Goal: Task Accomplishment & Management: Use online tool/utility

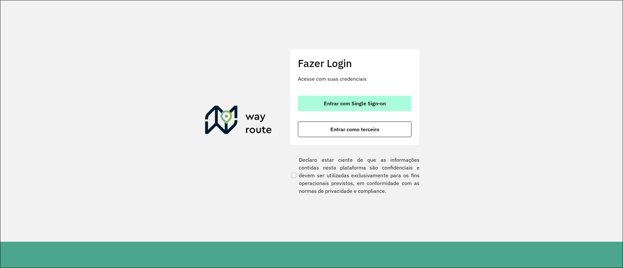
click at [369, 99] on button "Entrar com Single Sign-on" at bounding box center [355, 104] width 114 height 16
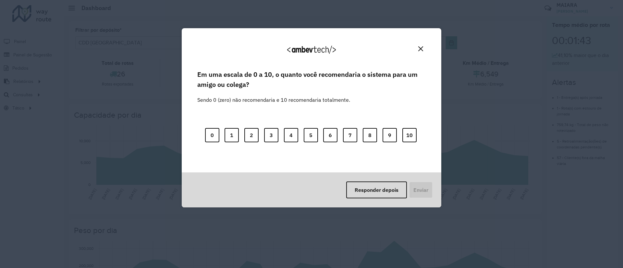
click at [425, 47] on button "Close" at bounding box center [420, 49] width 10 height 10
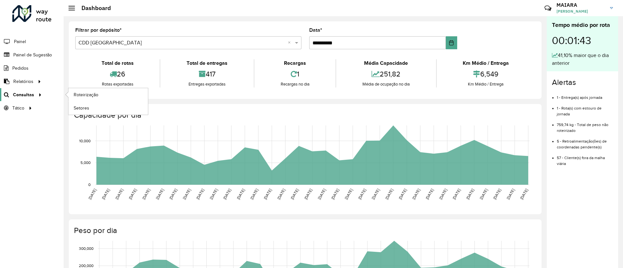
click at [18, 91] on span "Consultas" at bounding box center [23, 94] width 21 height 7
click at [76, 93] on span "Roteirização" at bounding box center [87, 94] width 26 height 7
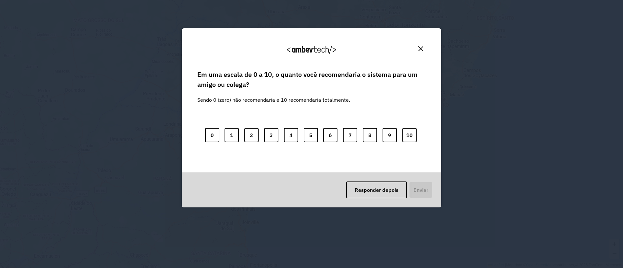
click at [420, 46] on img "Close" at bounding box center [420, 48] width 5 height 5
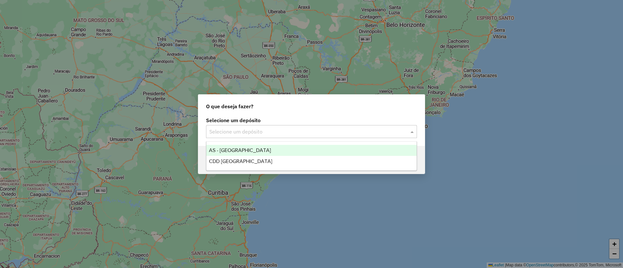
click at [334, 131] on input "text" at bounding box center [304, 132] width 191 height 8
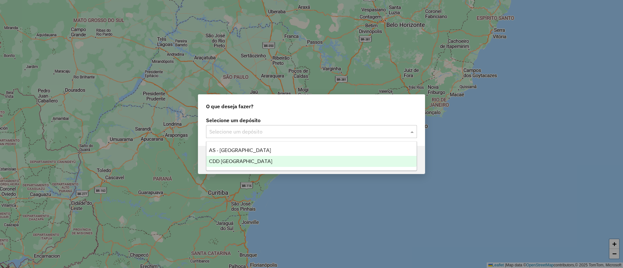
click at [261, 161] on div "CDD [GEOGRAPHIC_DATA]" at bounding box center [311, 161] width 210 height 11
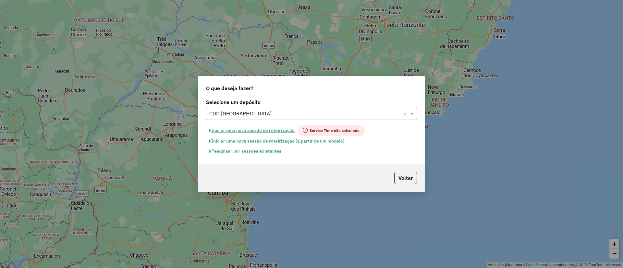
click at [230, 150] on button "Pesquisar por sessões existentes" at bounding box center [245, 151] width 78 height 10
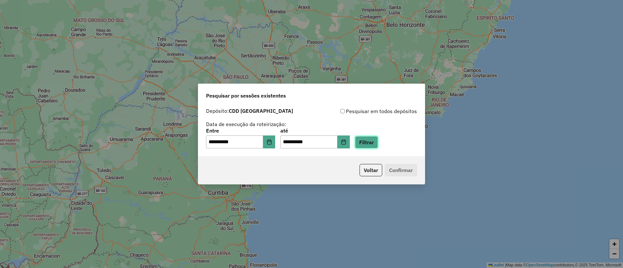
click at [376, 139] on button "Filtrar" at bounding box center [366, 142] width 23 height 12
